Goal: Communication & Community: Ask a question

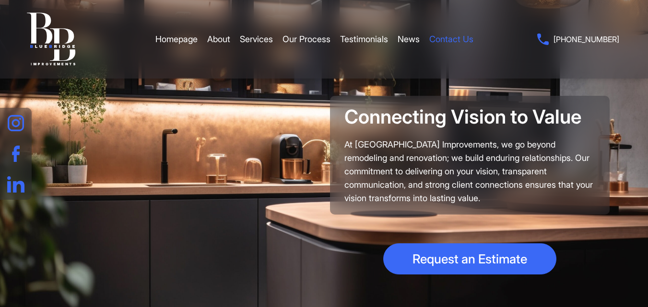
click at [458, 36] on link "Contact Us" at bounding box center [451, 39] width 44 height 29
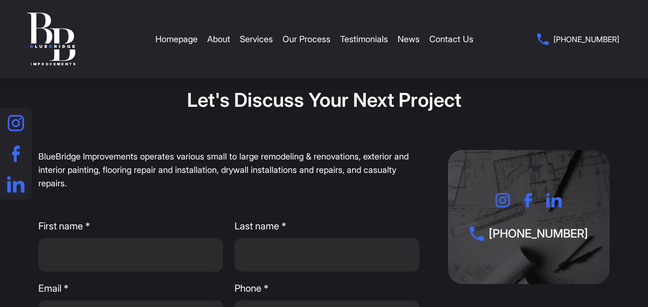
scroll to position [96, 0]
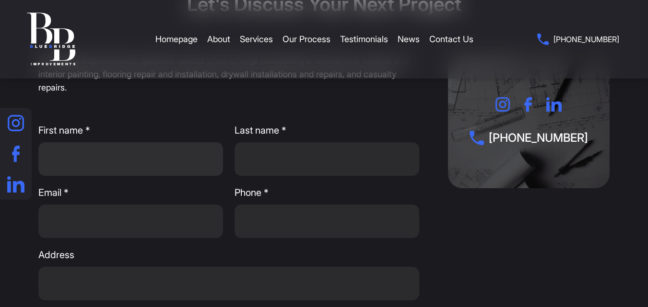
click at [125, 157] on input "First name *" at bounding box center [130, 159] width 185 height 34
type input "[PERSON_NAME]"
type input "[EMAIL_ADDRESS][DOMAIN_NAME]"
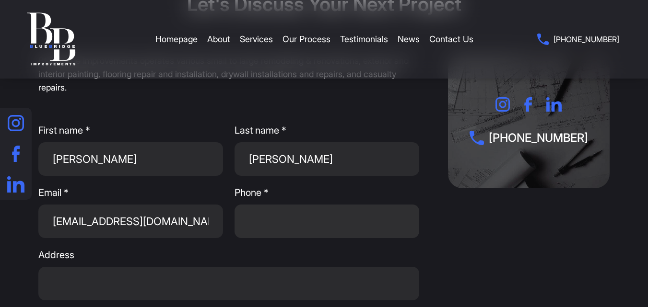
type input "6309628465"
type input "NA"
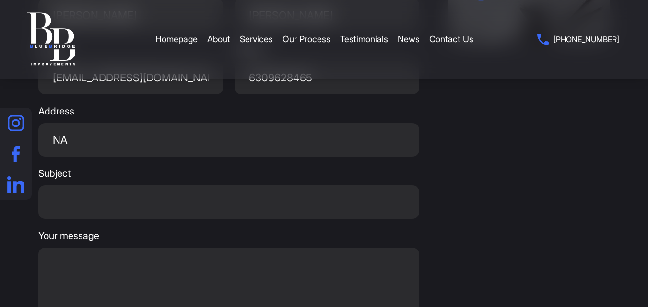
scroll to position [288, 0]
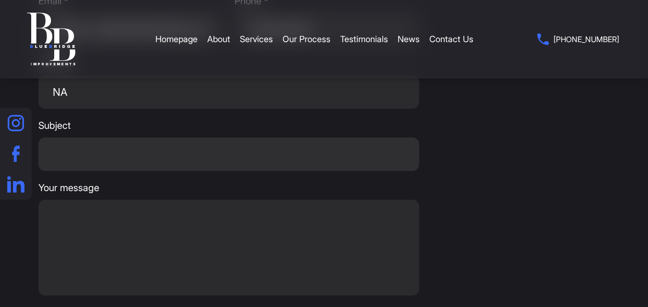
click at [149, 162] on input "Subject" at bounding box center [228, 155] width 381 height 34
type input "Interested?"
click at [146, 240] on textarea "Your message" at bounding box center [228, 248] width 381 height 96
paste textarea "Hey, hope all is well. Are you able to handle more clients? My team and I speci…"
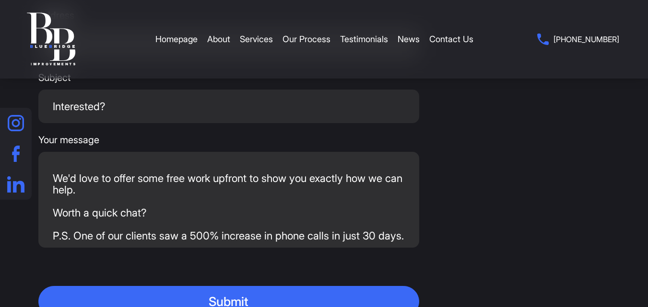
scroll to position [383, 0]
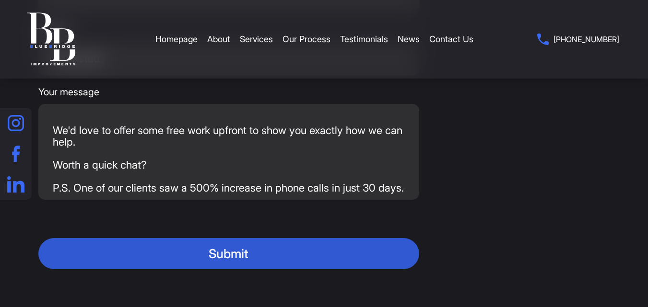
type textarea "Hey, hope all is well. Are you able to handle more clients? My team and I speci…"
click at [211, 248] on button "Submit" at bounding box center [228, 253] width 381 height 31
